Goal: Communication & Community: Answer question/provide support

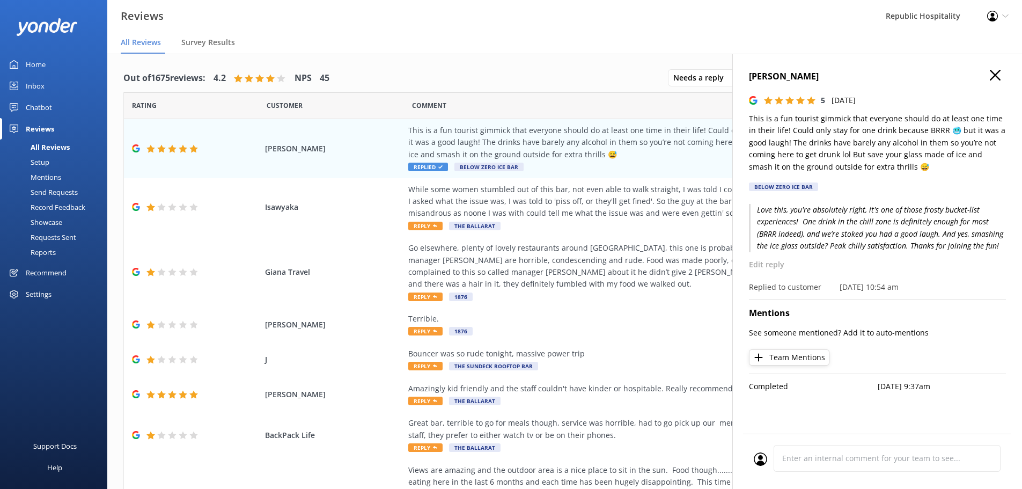
click at [999, 75] on div "[PERSON_NAME] 5 [DATE] This is a fun tourist gimmick that everyone should do at…" at bounding box center [877, 298] width 290 height 489
click at [999, 75] on icon "button" at bounding box center [995, 75] width 11 height 11
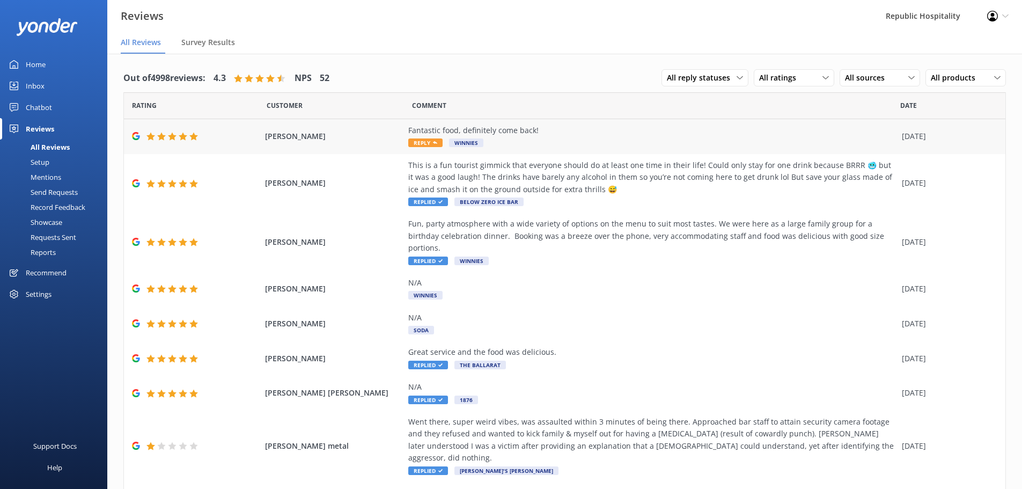
click at [433, 141] on icon at bounding box center [435, 143] width 4 height 4
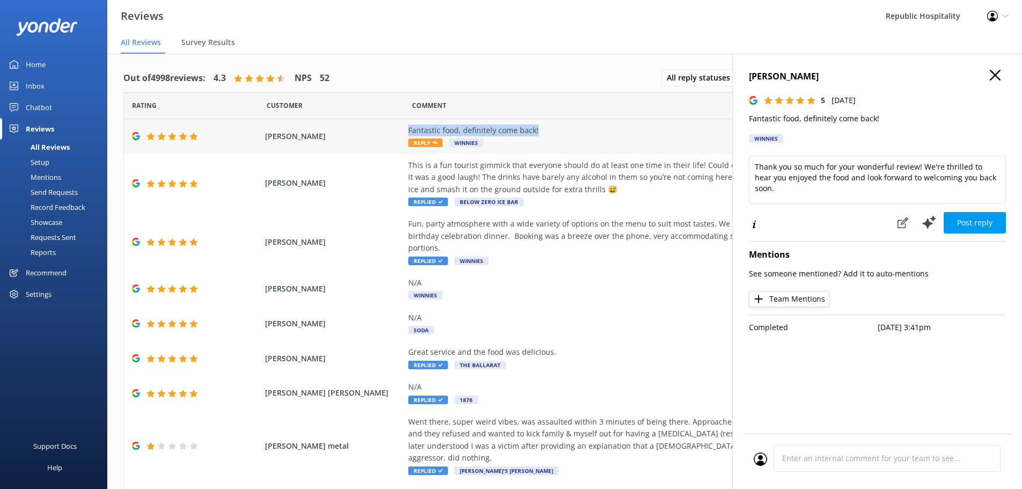
drag, startPoint x: 542, startPoint y: 130, endPoint x: 400, endPoint y: 131, distance: 142.2
click at [400, 131] on div "Winny Kuo Fantastic food, definitely come back! Reply Winnies 02 Oct 2025" at bounding box center [564, 136] width 881 height 35
copy div "Fantastic food, definitely come back!"
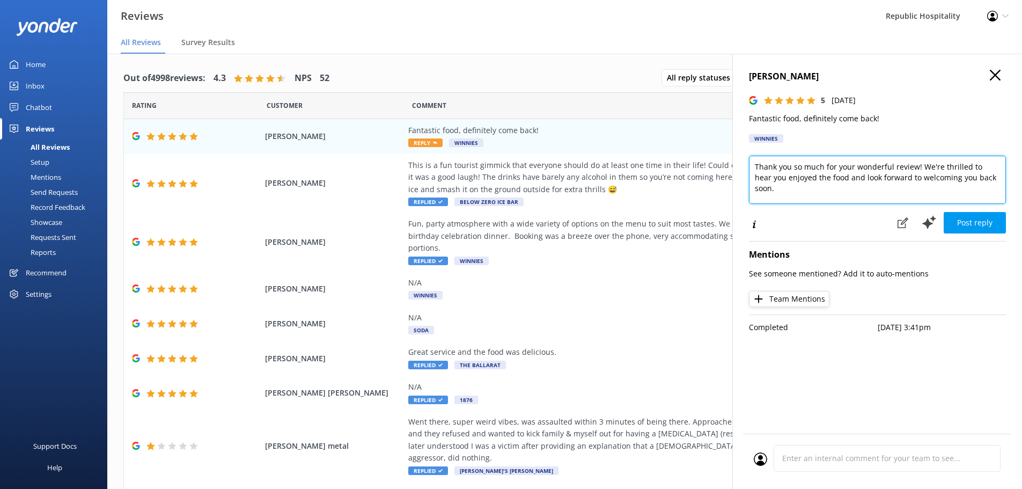
drag, startPoint x: 994, startPoint y: 177, endPoint x: 764, endPoint y: 169, distance: 229.7
click at [764, 169] on textarea "Thank you so much for your wonderful review! We're thrilled to hear you enjoyed…" at bounding box center [877, 180] width 257 height 48
type textarea "T"
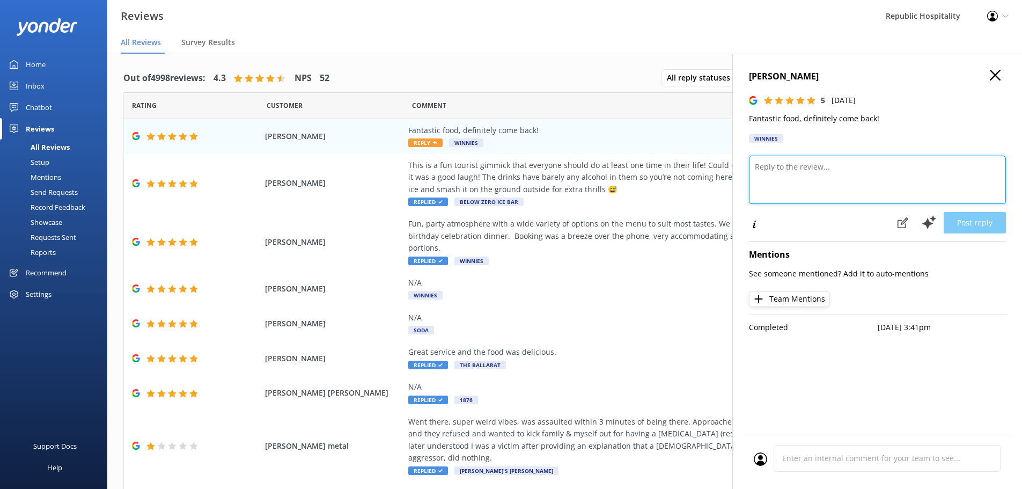
paste textarea "Love to hear it! 🍕 We're so glad you enjoyed the food – and we’ll be ready with…"
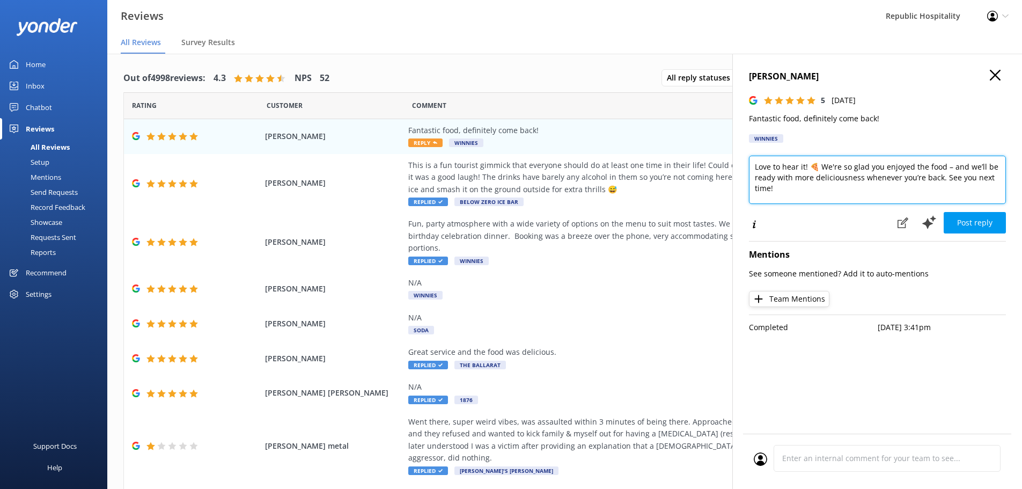
click at [825, 165] on textarea "Love to hear it! 🍕 We're so glad you enjoyed the food – and we’ll be ready with…" at bounding box center [877, 180] width 257 height 48
click at [936, 167] on textarea "Love to hear it! We're so glad you enjoyed the food – and we’ll be ready with m…" at bounding box center [877, 180] width 257 height 48
type textarea "Love to hear it! We're so glad you enjoyed the food, and we’ll be ready with mo…"
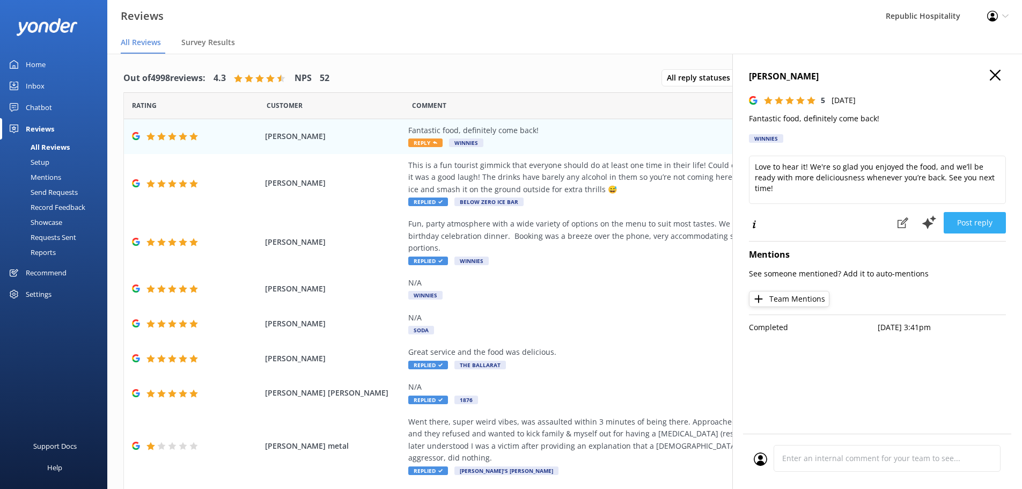
click at [983, 220] on button "Post reply" at bounding box center [975, 222] width 62 height 21
click at [973, 219] on button "Post reply" at bounding box center [975, 222] width 62 height 21
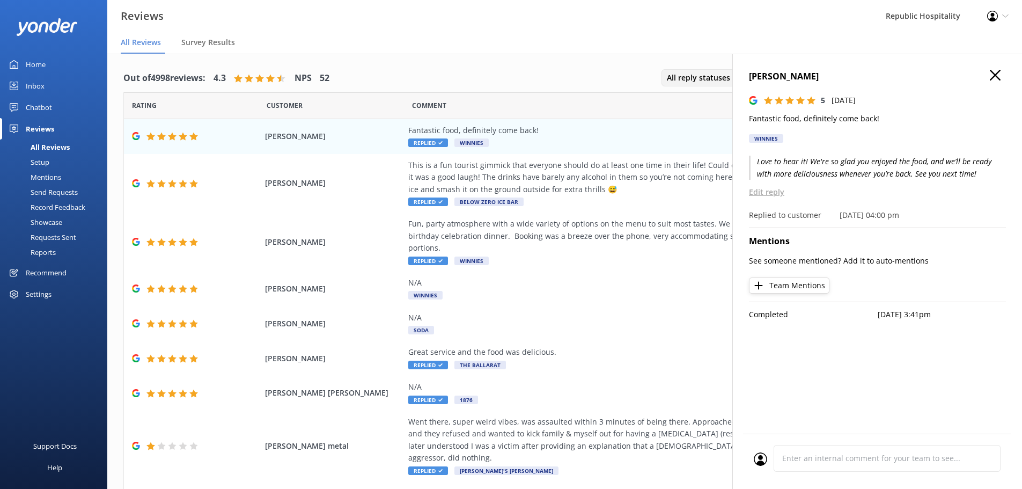
click at [682, 74] on span "All reply statuses" at bounding box center [702, 78] width 70 height 12
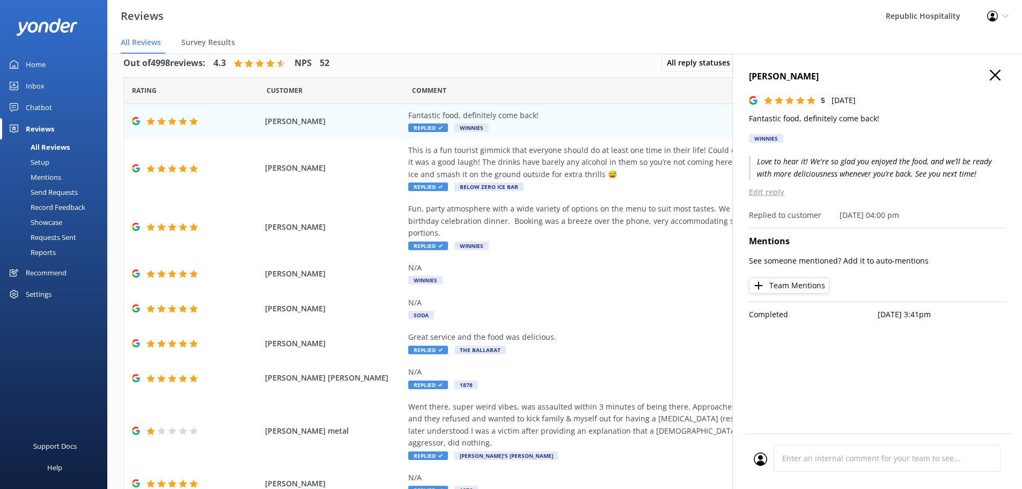
scroll to position [21, 0]
